Goal: Book appointment/travel/reservation

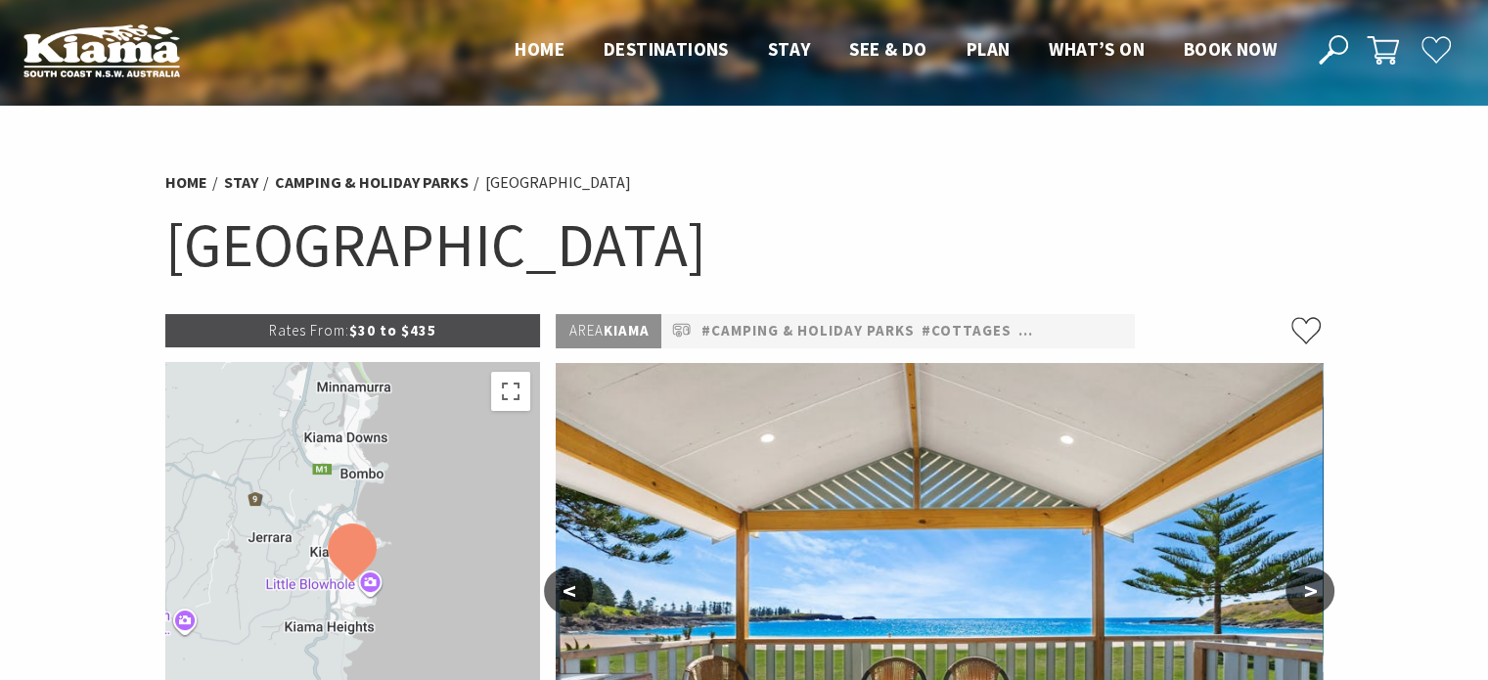
select select "3"
select select "2"
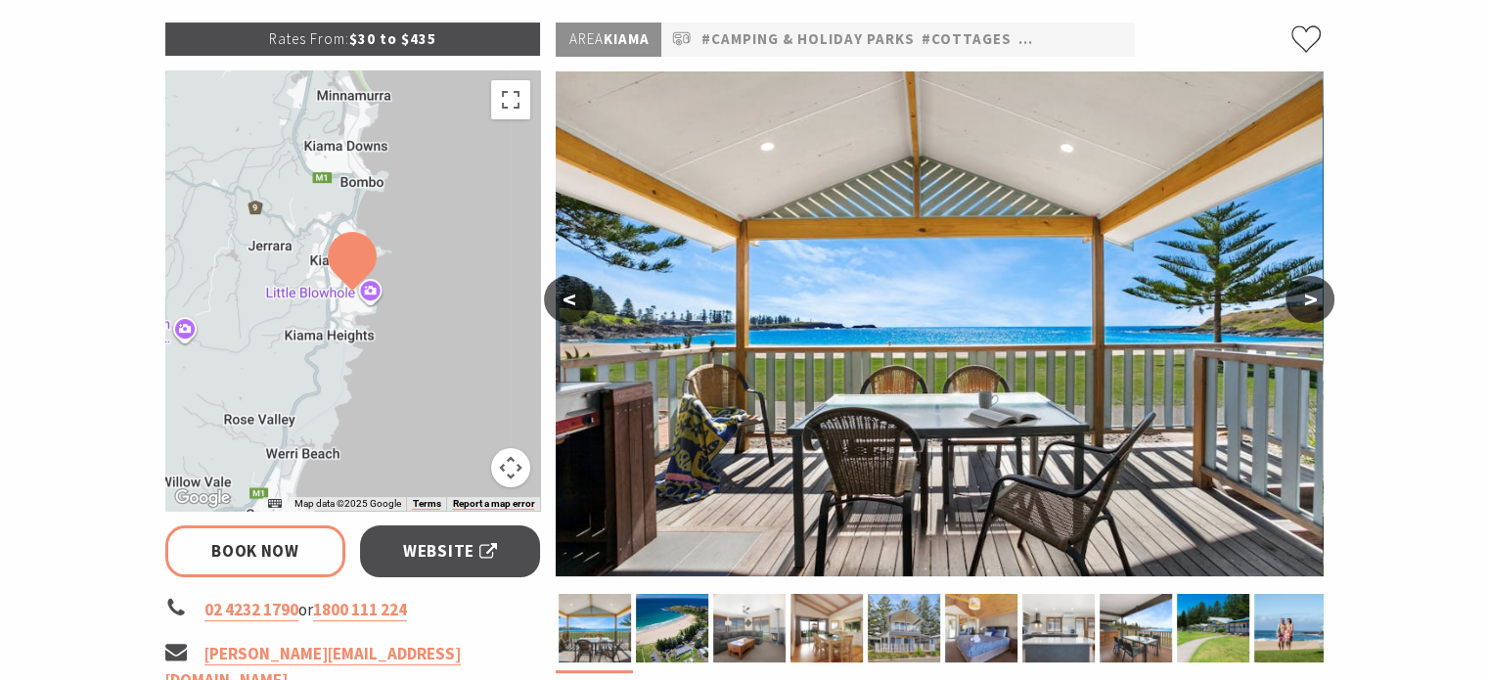
scroll to position [294, 0]
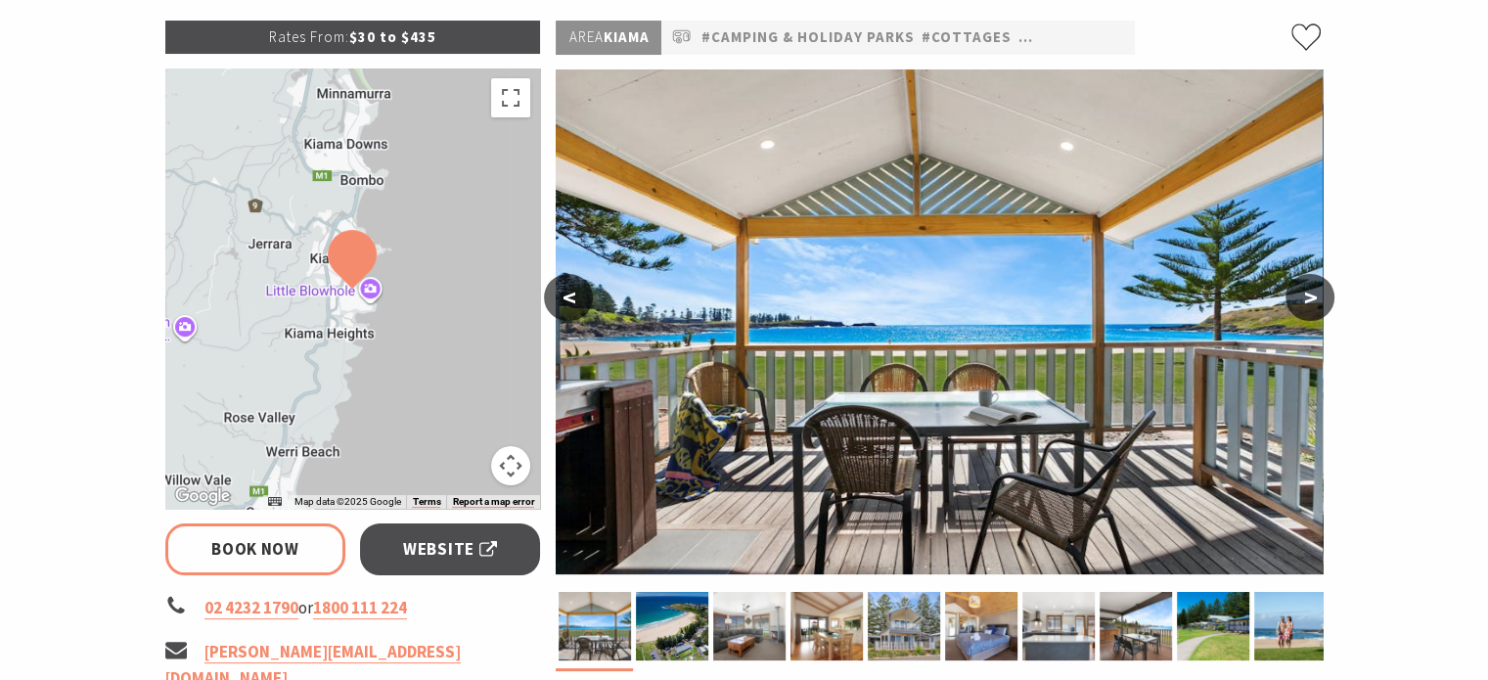
click at [1306, 298] on button ">" at bounding box center [1310, 297] width 49 height 47
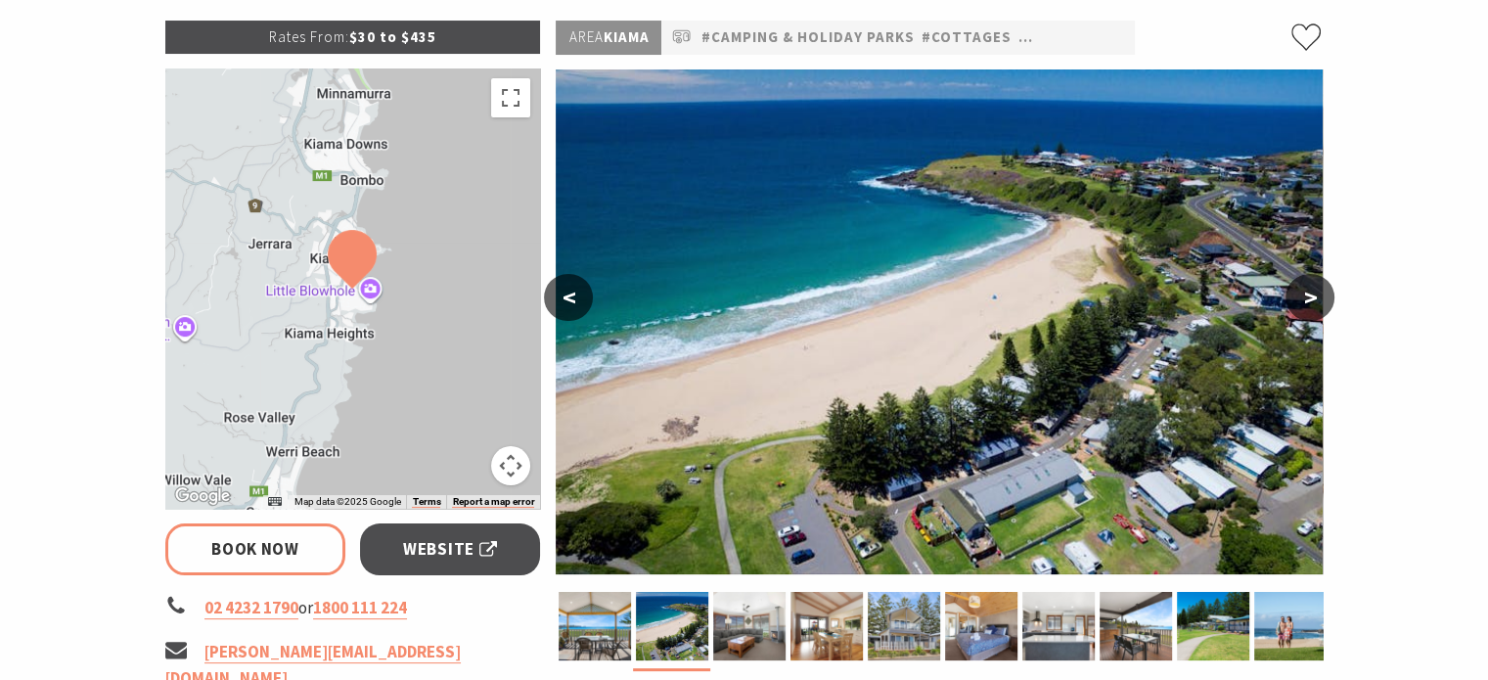
click at [1307, 300] on button ">" at bounding box center [1310, 297] width 49 height 47
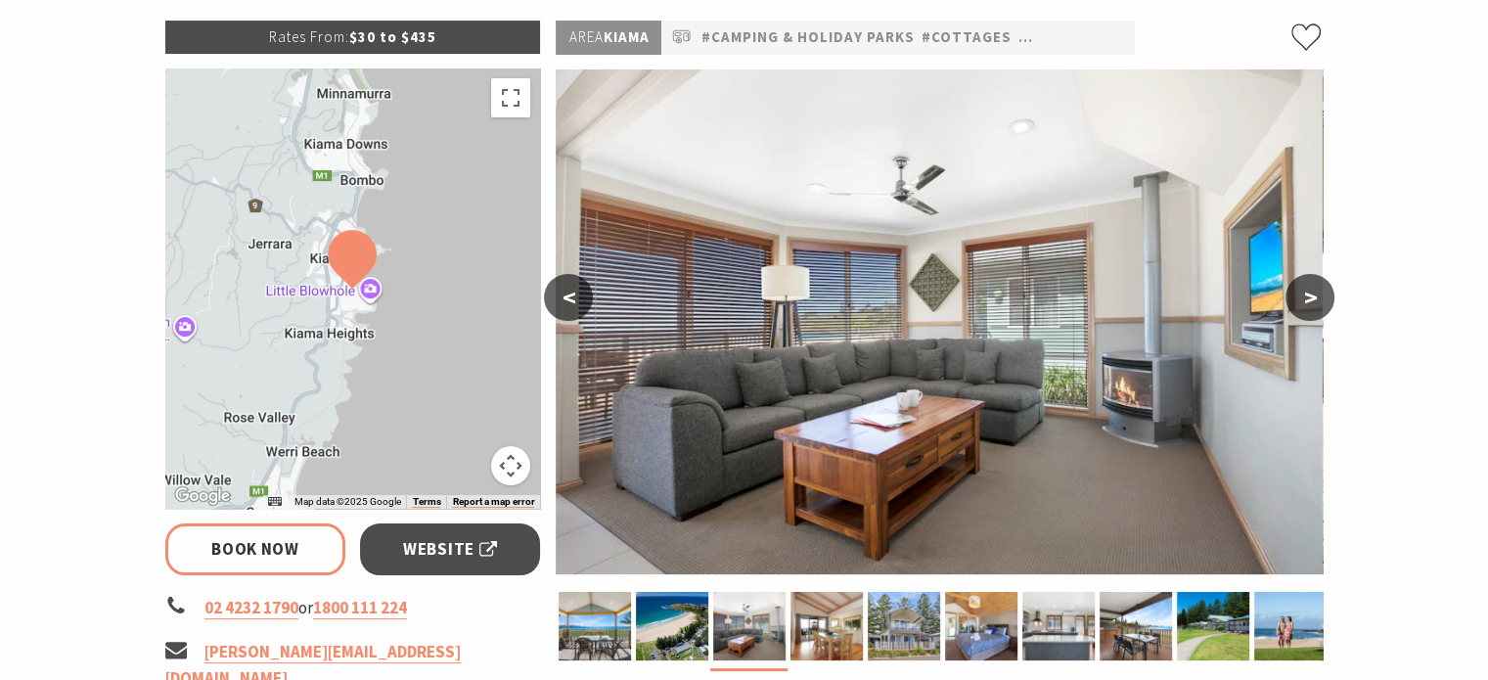
click at [1311, 300] on button ">" at bounding box center [1310, 297] width 49 height 47
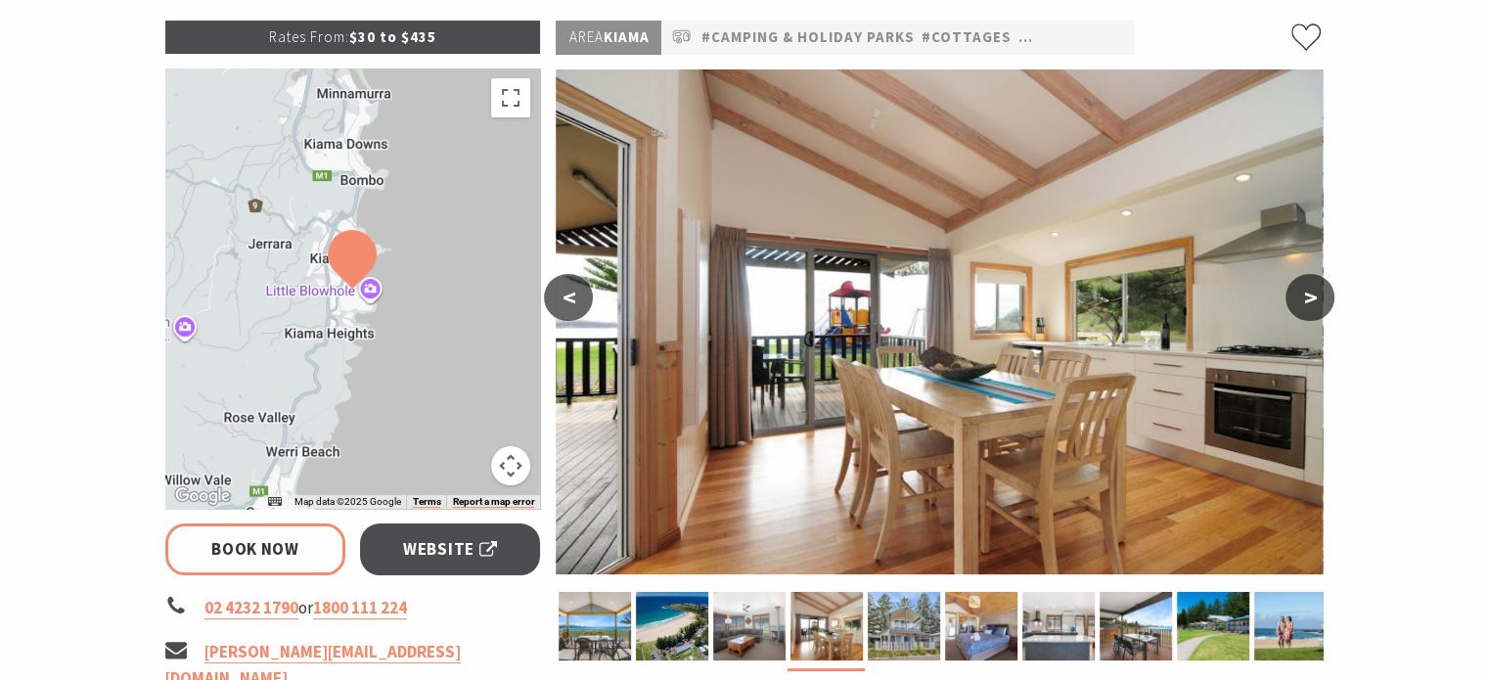
click at [1302, 305] on button ">" at bounding box center [1310, 297] width 49 height 47
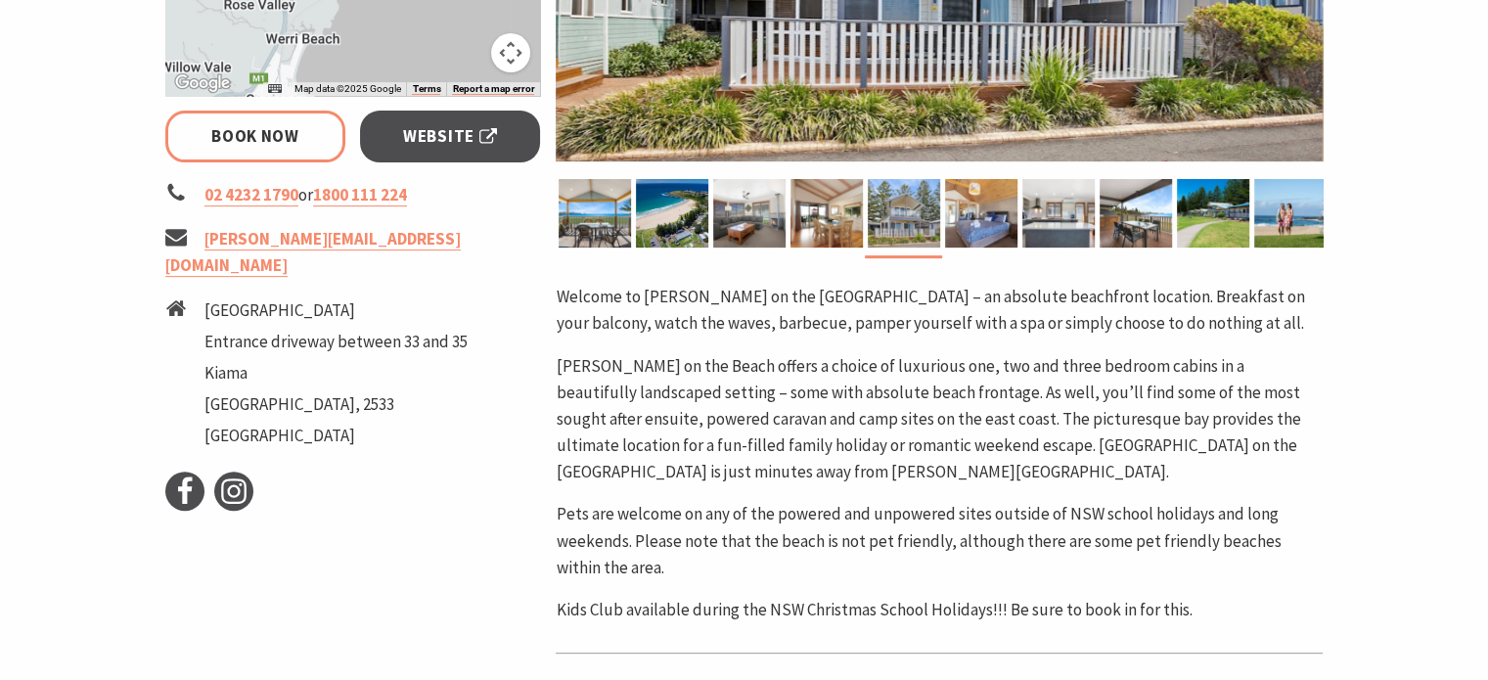
scroll to position [587, 0]
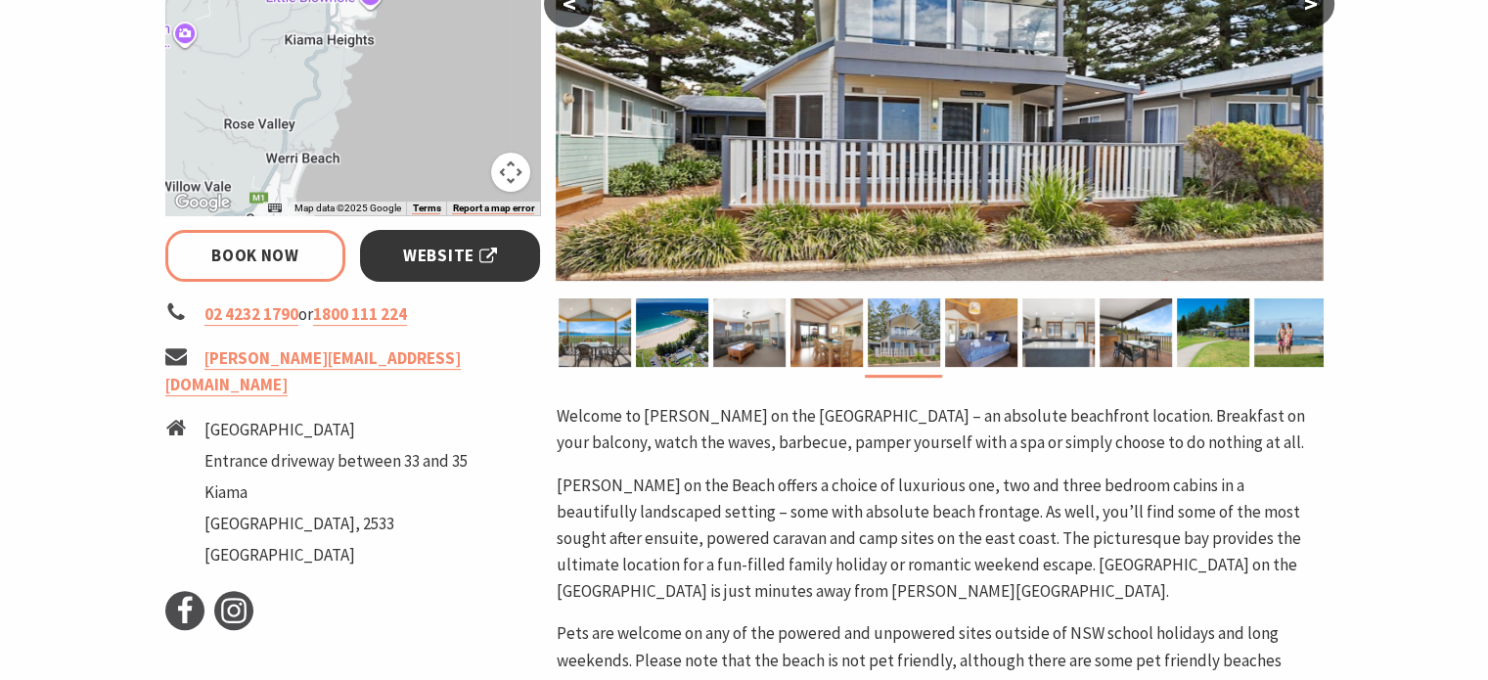
click at [422, 249] on span "Website" at bounding box center [450, 256] width 94 height 26
select select "3"
